Goal: Information Seeking & Learning: Learn about a topic

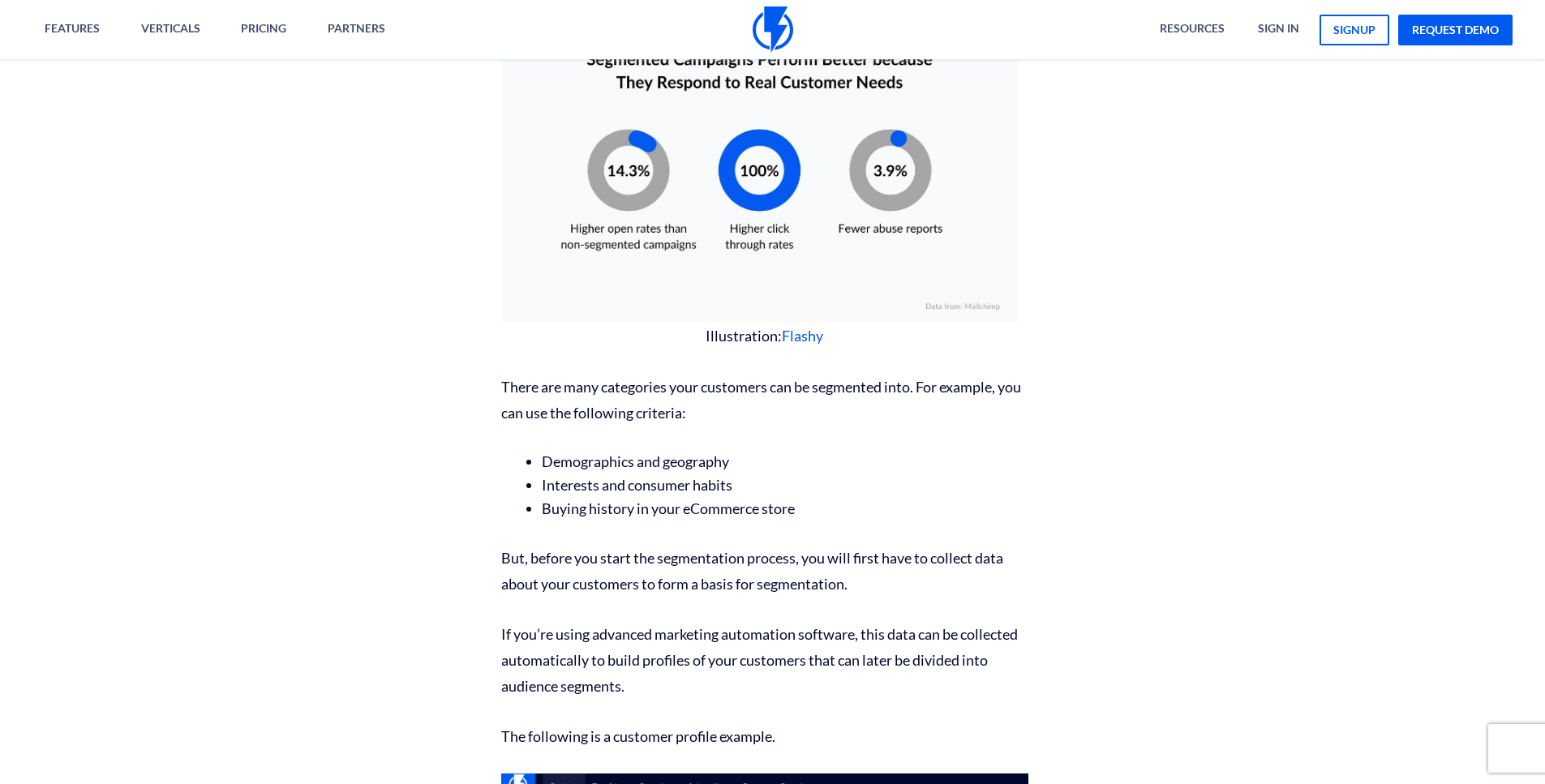
scroll to position [1168, 0]
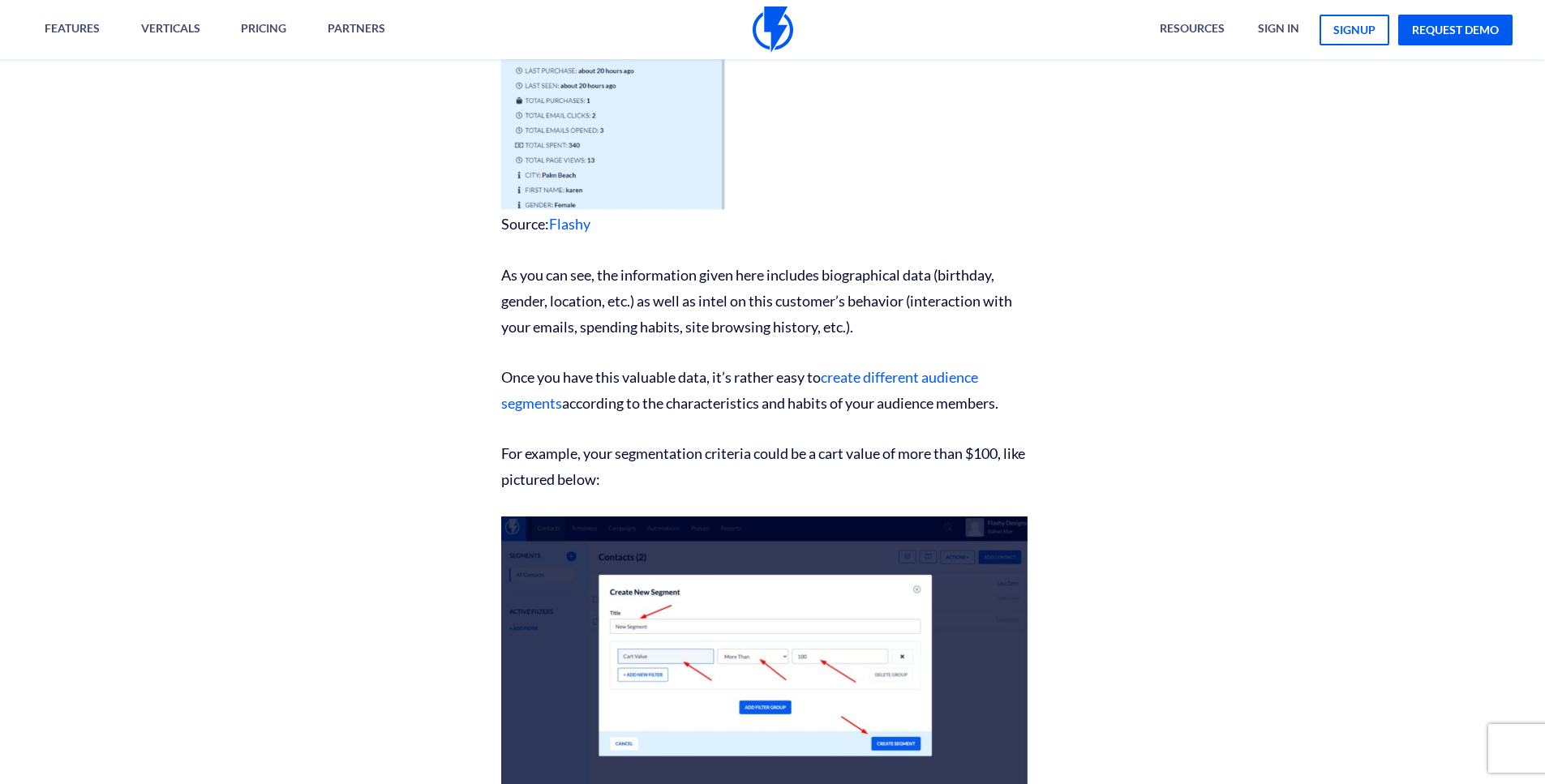
scroll to position [2194, 0]
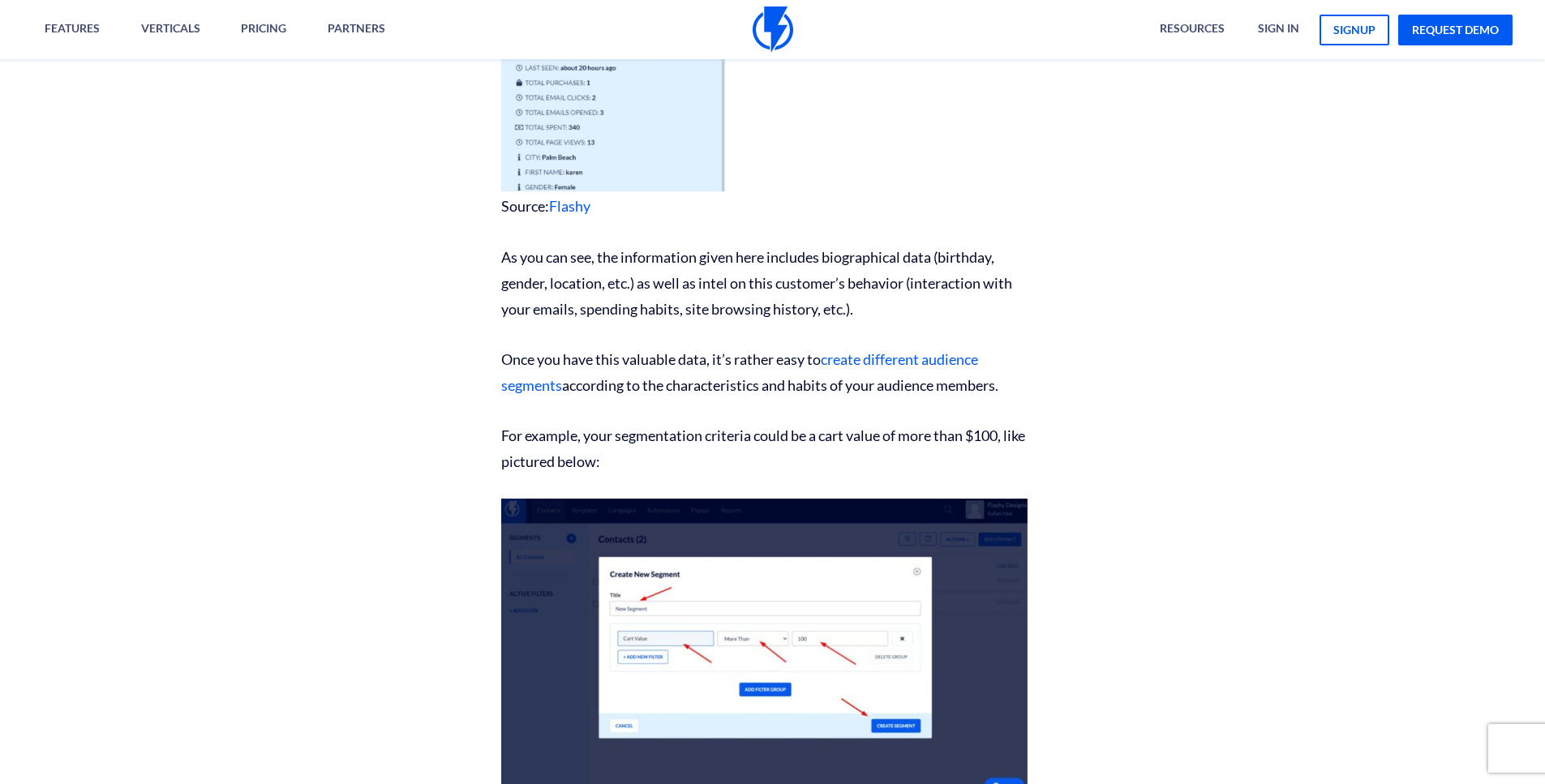
drag, startPoint x: 1551, startPoint y: 61, endPoint x: 1530, endPoint y: 162, distance: 103.2
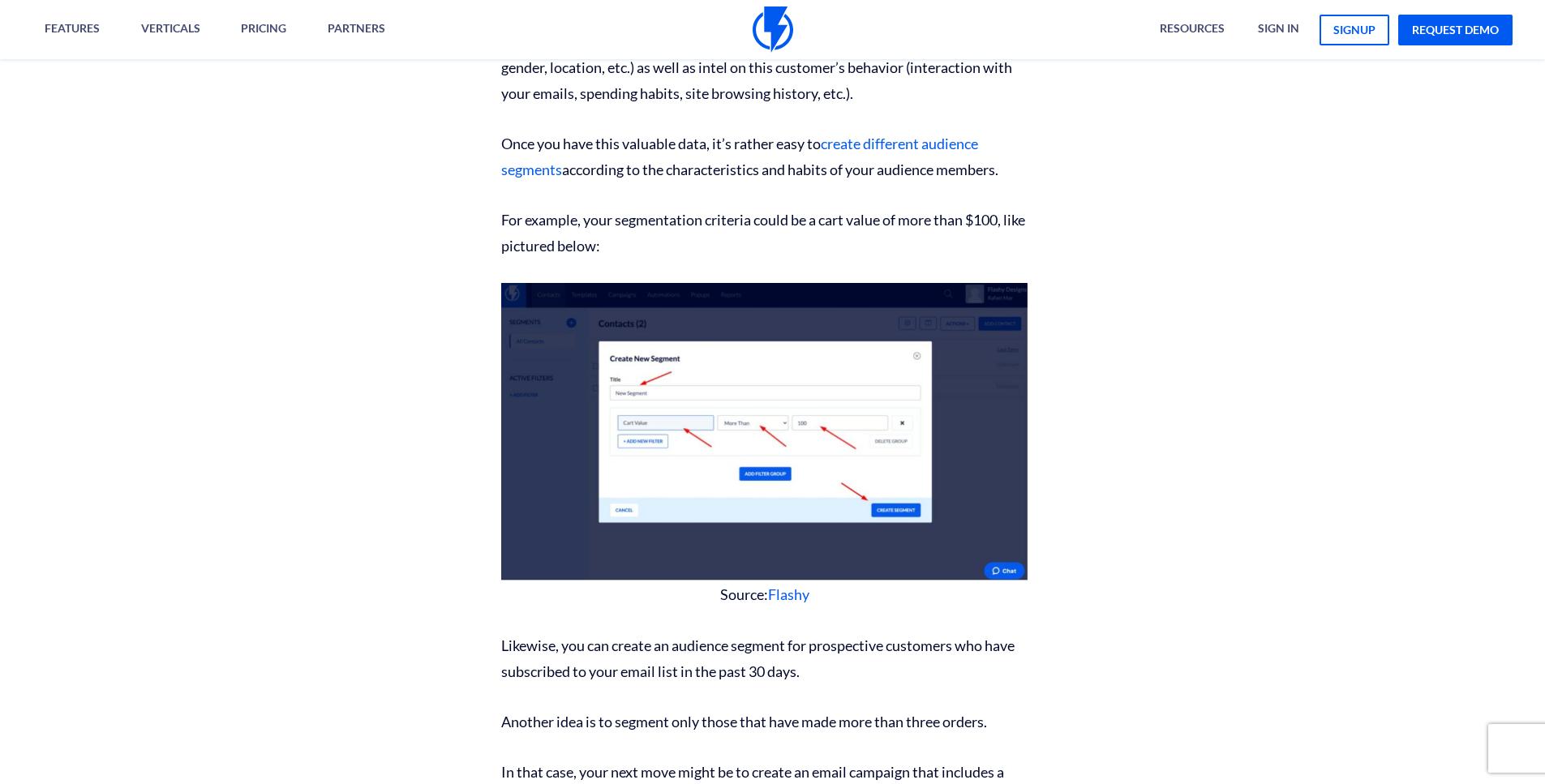
scroll to position [2554, 0]
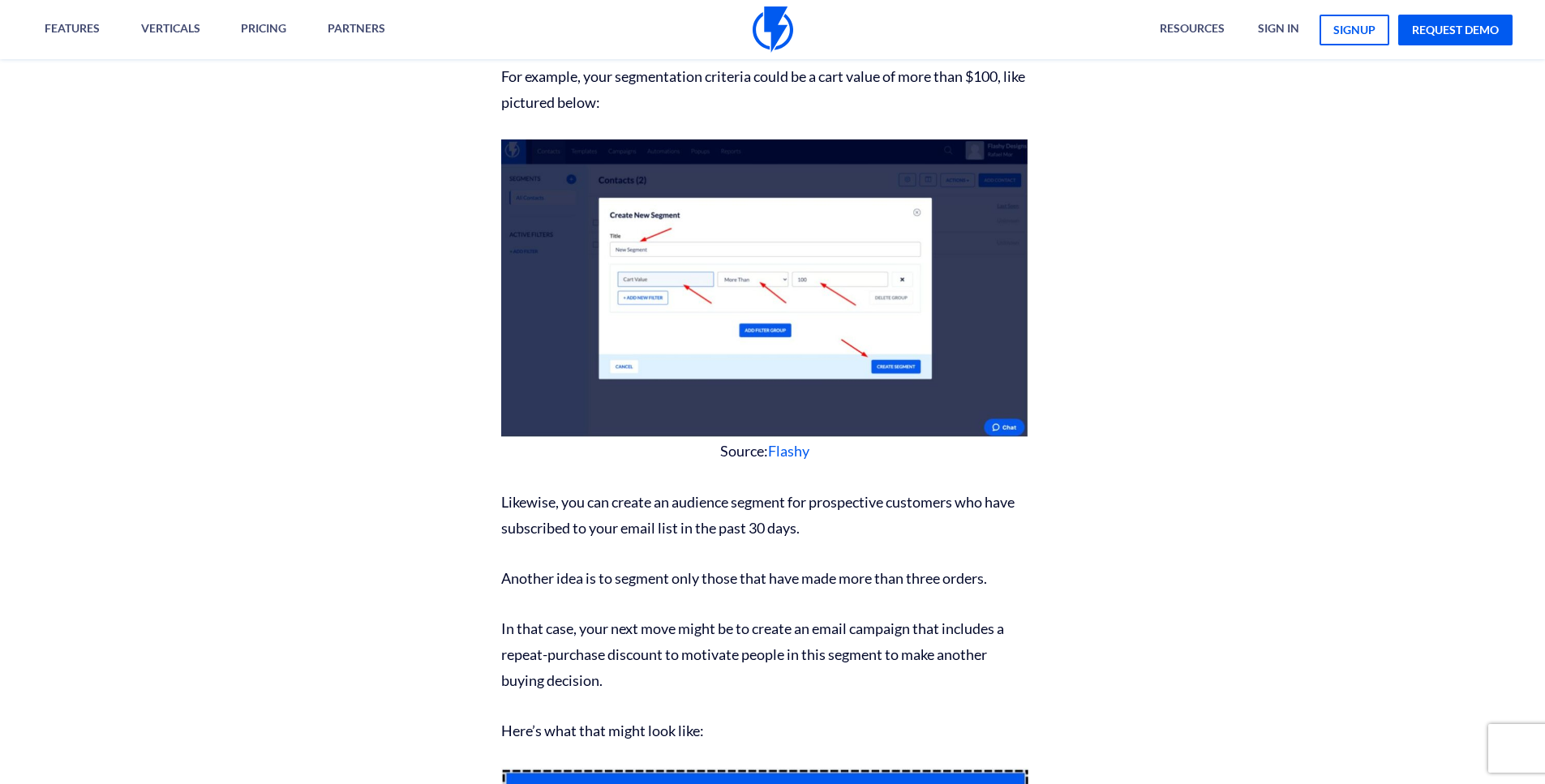
click at [839, 185] on img at bounding box center [766, 289] width 528 height 299
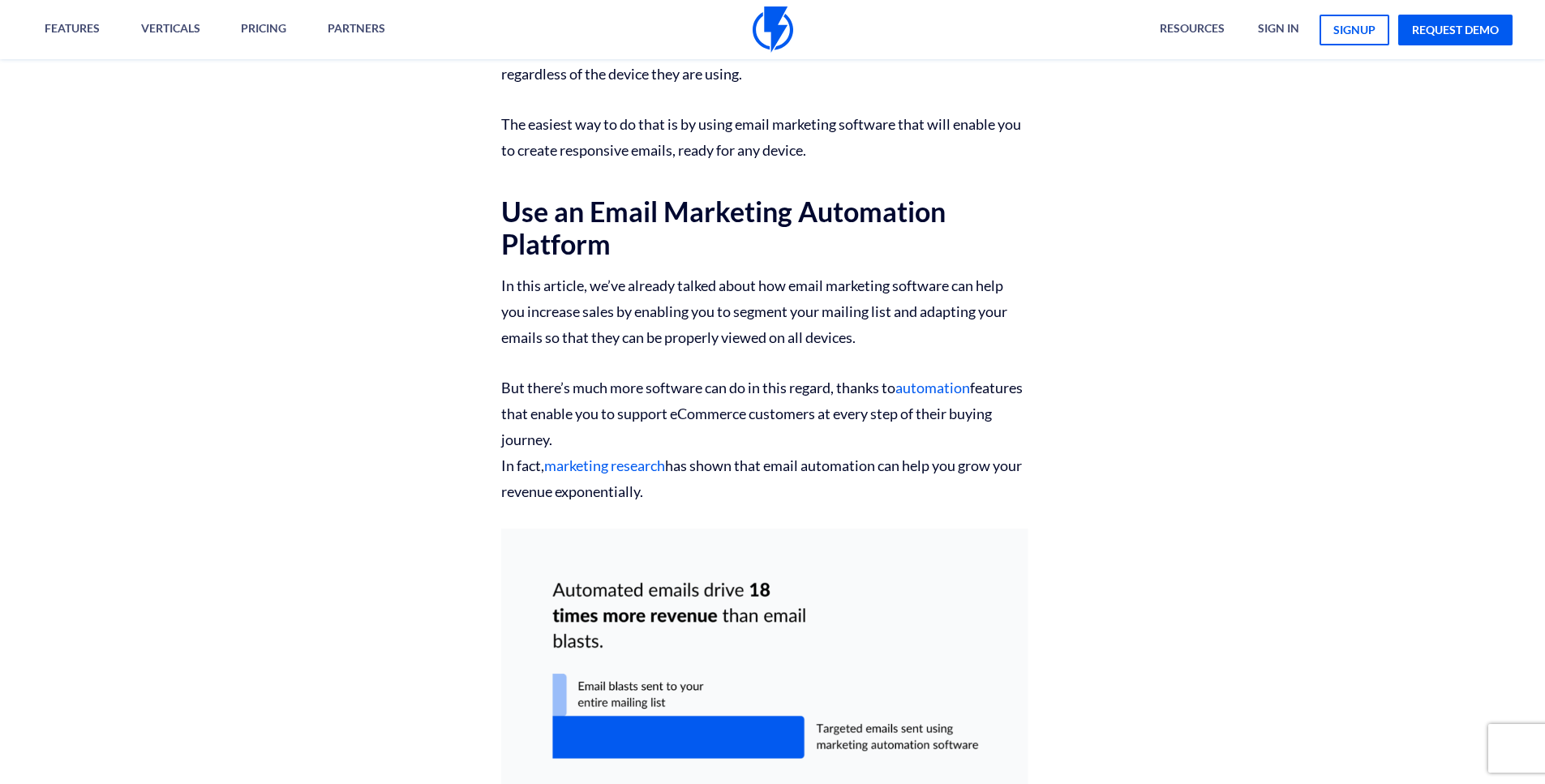
scroll to position [11438, 0]
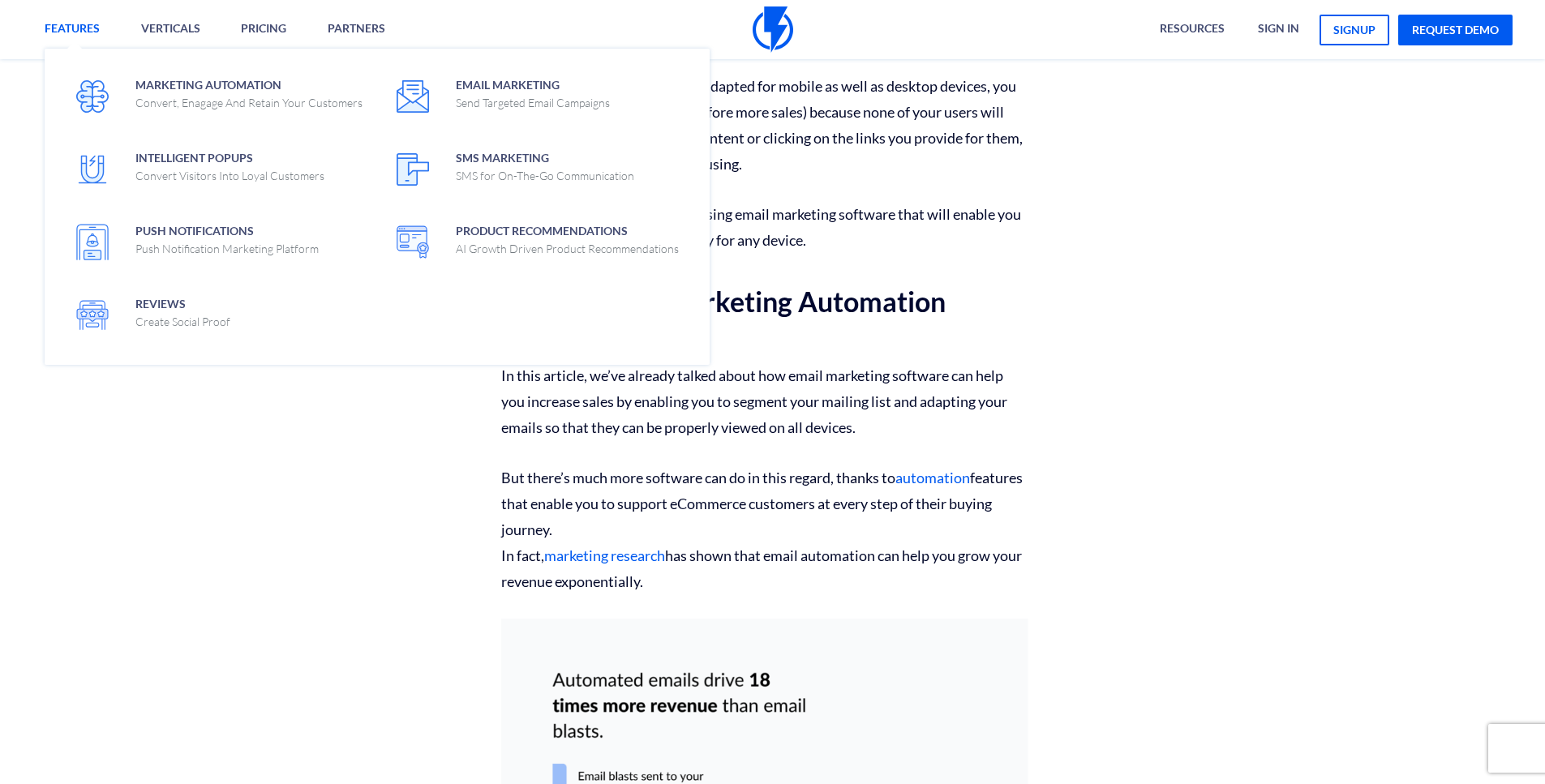
click at [68, 32] on link "Features" at bounding box center [72, 30] width 79 height 59
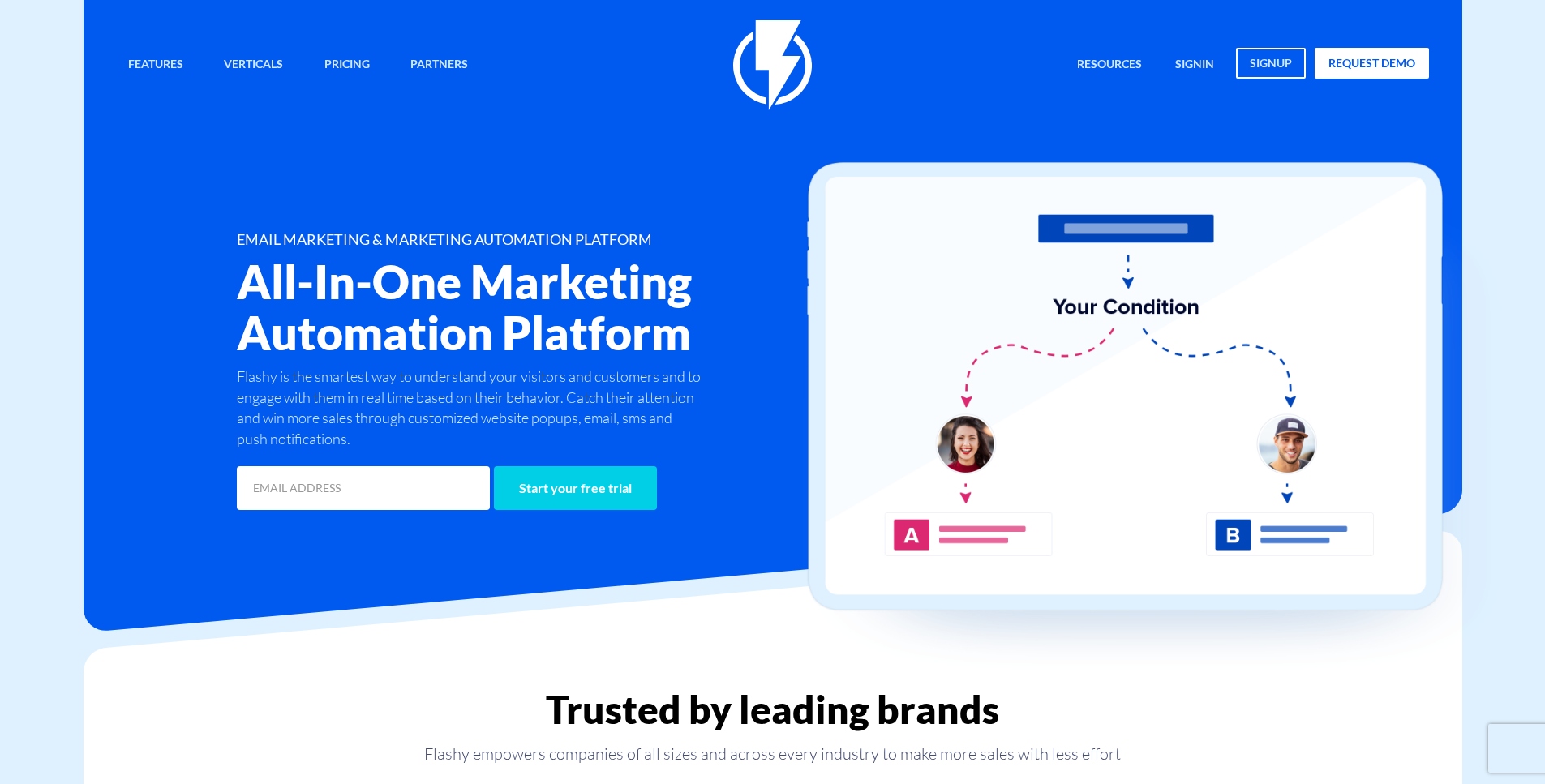
click at [586, 344] on h2 "All-In-One Marketing Automation Platform" at bounding box center [553, 307] width 633 height 102
click at [327, 70] on link "Pricing" at bounding box center [348, 65] width 70 height 35
